Goal: Task Accomplishment & Management: Manage account settings

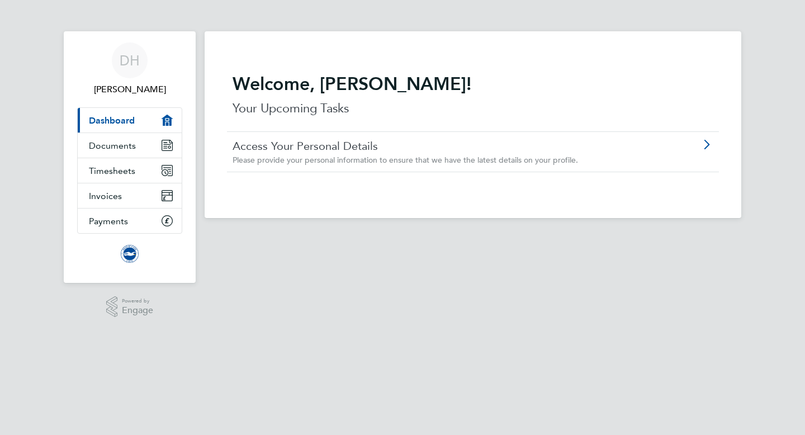
click at [325, 152] on link "Access Your Personal Details" at bounding box center [442, 146] width 418 height 15
click at [117, 173] on span "Timesheets" at bounding box center [112, 170] width 46 height 11
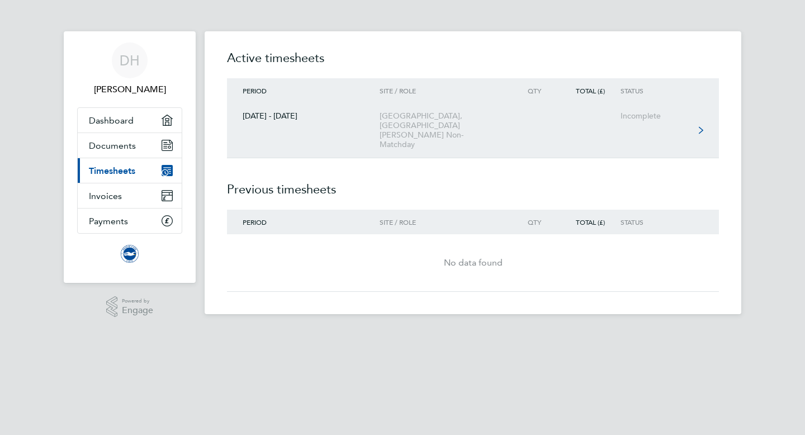
click at [646, 124] on link "[DATE] - [DATE] [GEOGRAPHIC_DATA], [GEOGRAPHIC_DATA] [PERSON_NAME] Non-Matchday…" at bounding box center [473, 130] width 492 height 55
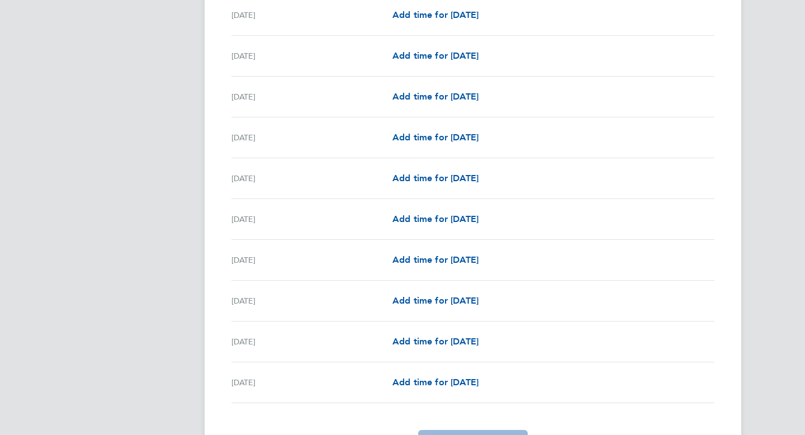
scroll to position [1021, 0]
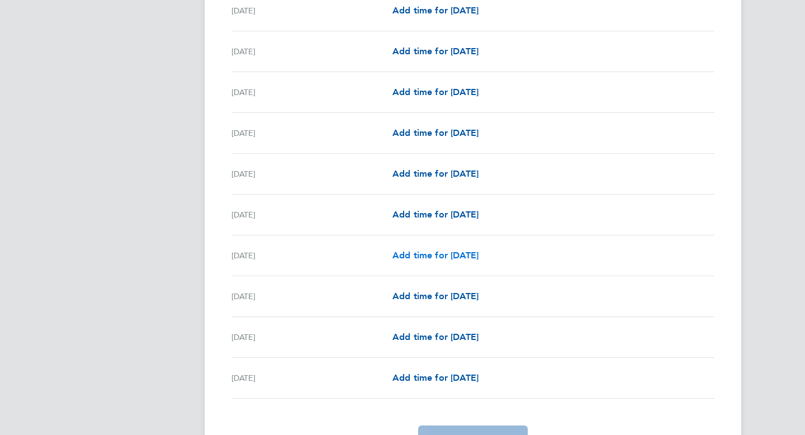
click at [425, 255] on span "Add time for [DATE]" at bounding box center [435, 255] width 86 height 11
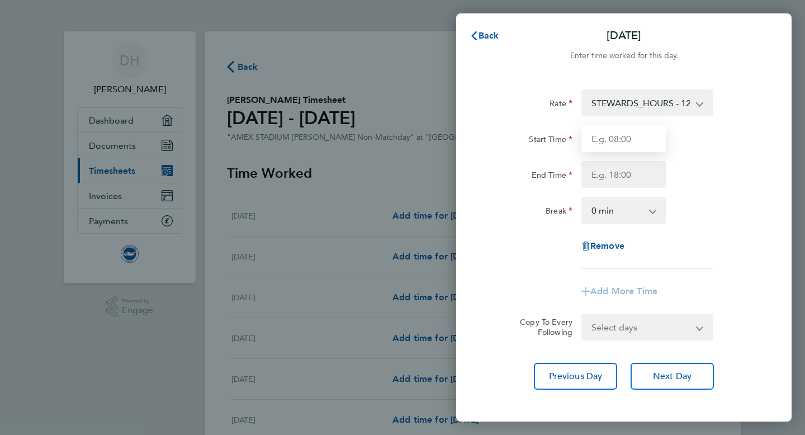
click at [606, 140] on input "Start Time" at bounding box center [623, 138] width 85 height 27
type input "05:00"
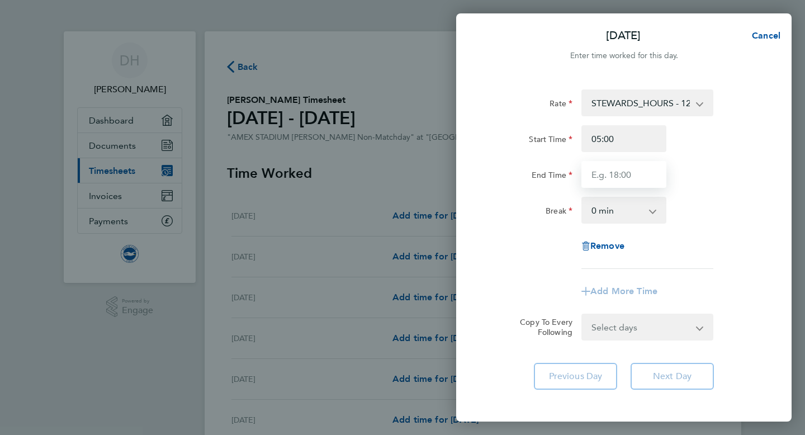
click at [610, 176] on input "End Time" at bounding box center [623, 174] width 85 height 27
type input "13:00"
click at [756, 160] on div "Start Time 05:00 End Time 13:00" at bounding box center [624, 156] width 282 height 63
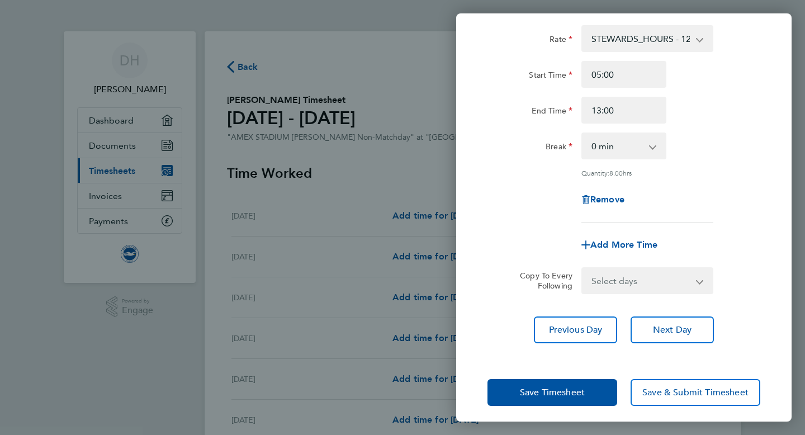
scroll to position [70, 0]
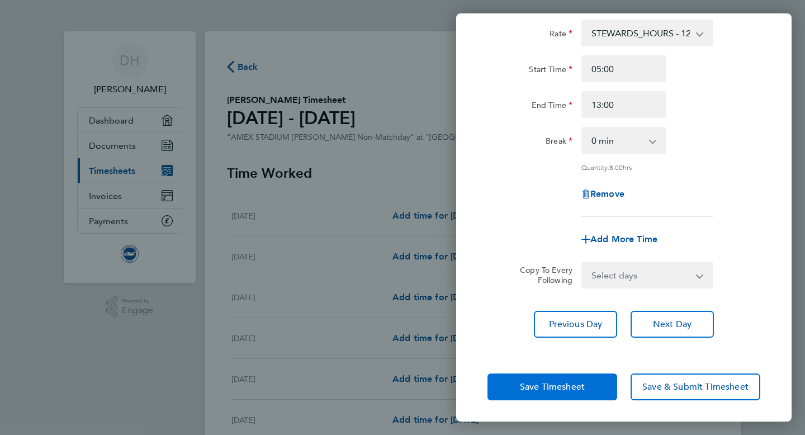
click at [552, 382] on span "Save Timesheet" at bounding box center [552, 386] width 65 height 11
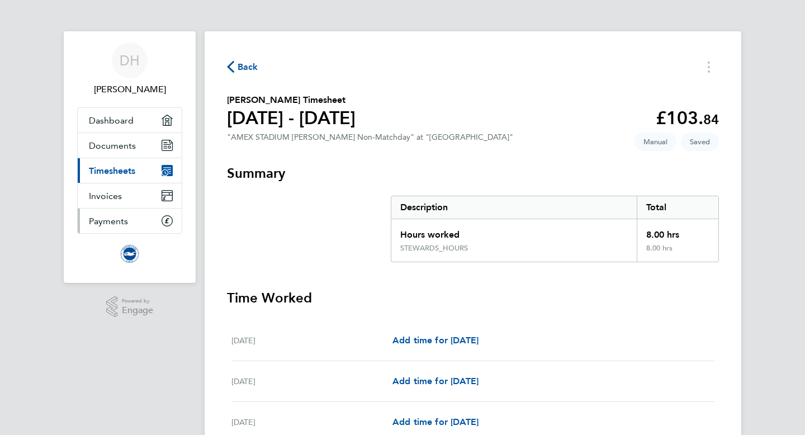
click at [129, 224] on link "Payments" at bounding box center [130, 221] width 104 height 25
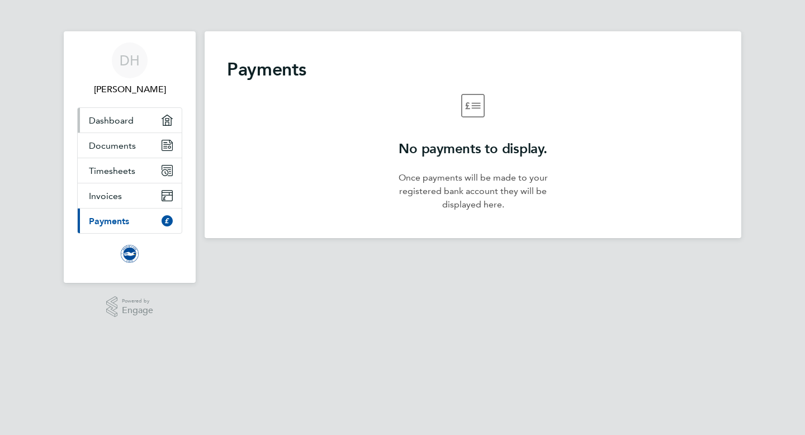
click at [110, 119] on span "Dashboard" at bounding box center [111, 120] width 45 height 11
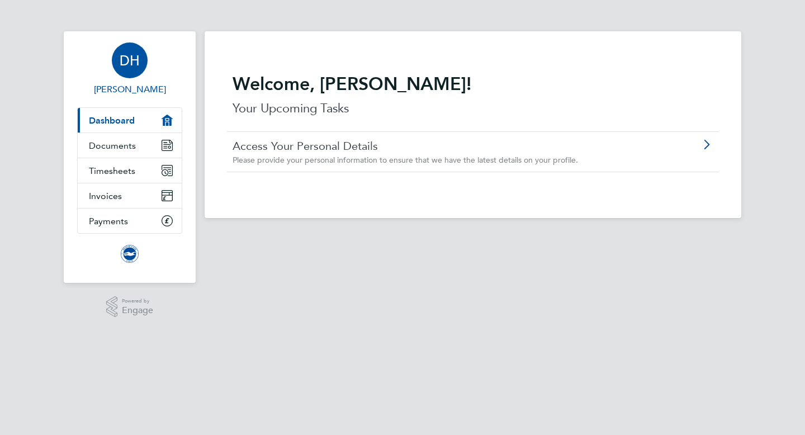
click at [130, 88] on span "[PERSON_NAME]" at bounding box center [129, 89] width 105 height 13
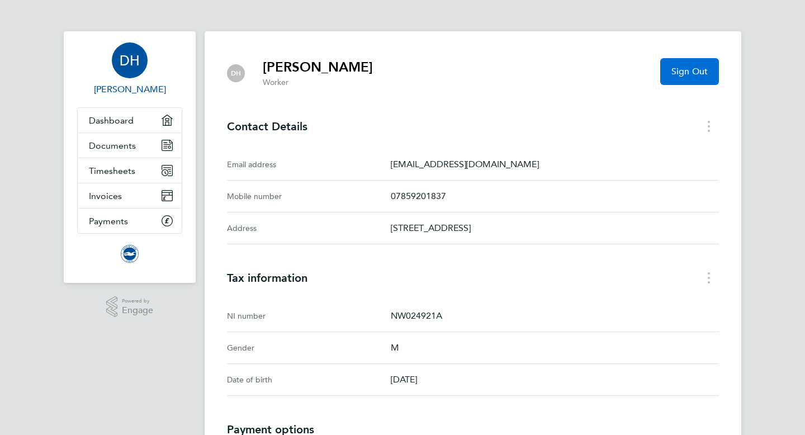
click at [679, 70] on span "Sign Out" at bounding box center [689, 71] width 36 height 11
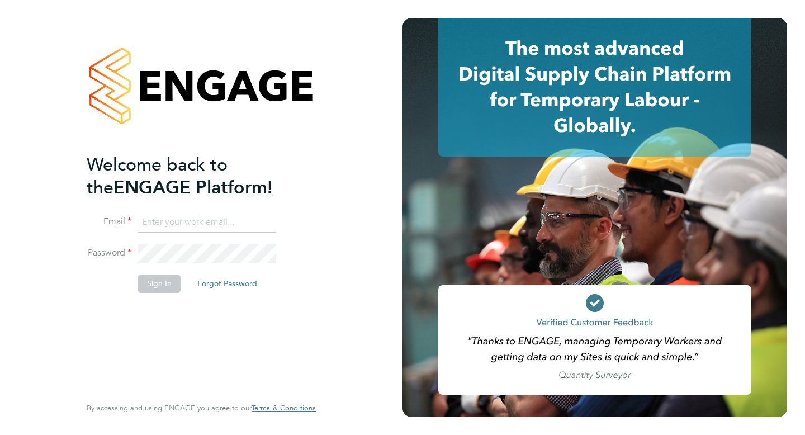
click at [169, 219] on input at bounding box center [207, 222] width 138 height 20
type input "[EMAIL_ADDRESS][DOMAIN_NAME]"
click at [155, 281] on button "Sign In" at bounding box center [159, 283] width 42 height 18
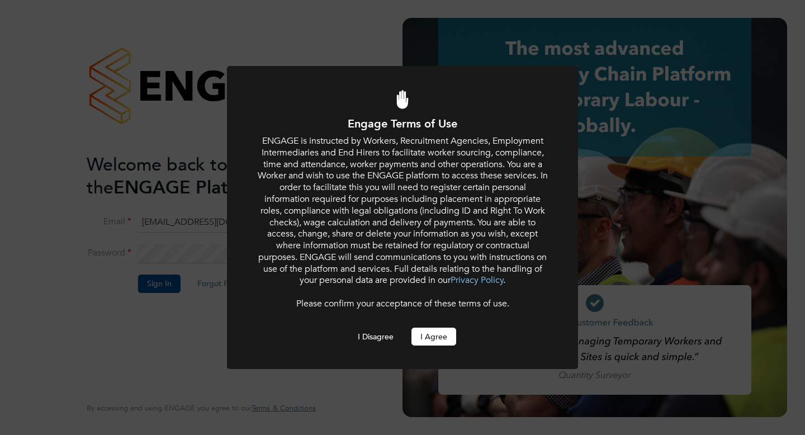
click at [432, 334] on button "I Agree" at bounding box center [433, 337] width 45 height 18
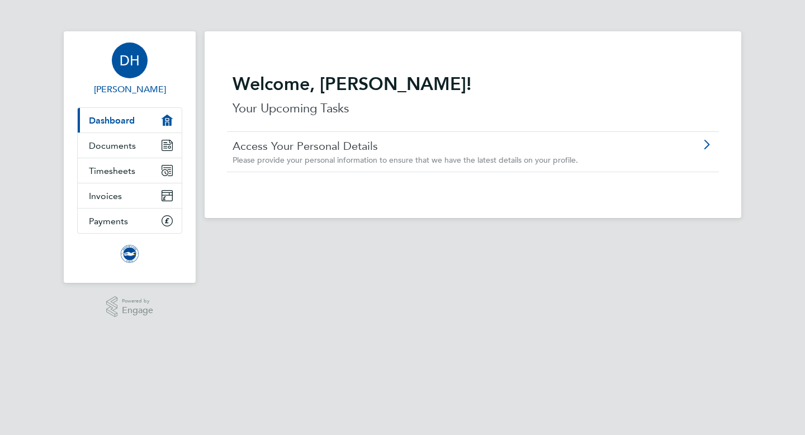
click at [131, 64] on span "DH" at bounding box center [130, 60] width 20 height 15
